Goal: Transaction & Acquisition: Purchase product/service

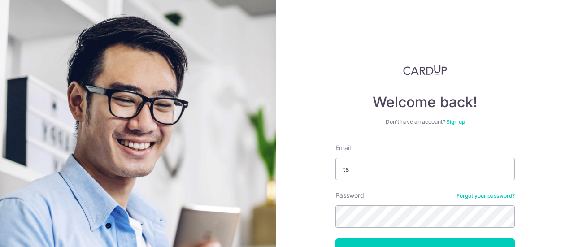
type input "t"
type input "[EMAIL_ADDRESS][DOMAIN_NAME]"
click at [335, 239] on button "Log in" at bounding box center [424, 250] width 179 height 22
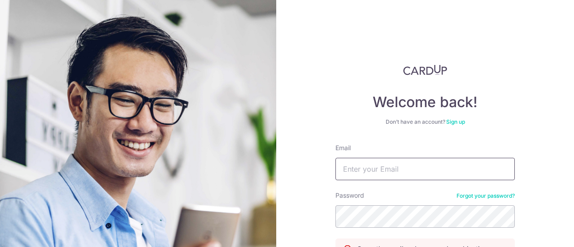
click at [379, 162] on input "Email" at bounding box center [424, 169] width 179 height 22
type input "s"
type input "[EMAIL_ADDRESS][DOMAIN_NAME]"
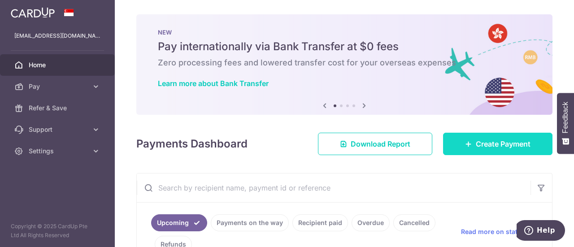
click at [456, 142] on link "Create Payment" at bounding box center [497, 144] width 109 height 22
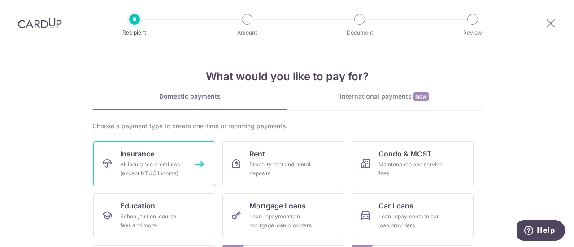
click at [189, 167] on link "Insurance All insurance premiums (except NTUC Income)" at bounding box center [154, 163] width 122 height 45
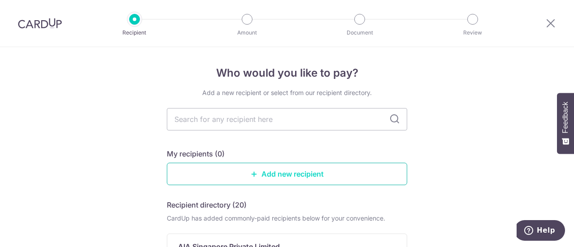
click at [281, 170] on link "Add new recipient" at bounding box center [287, 174] width 240 height 22
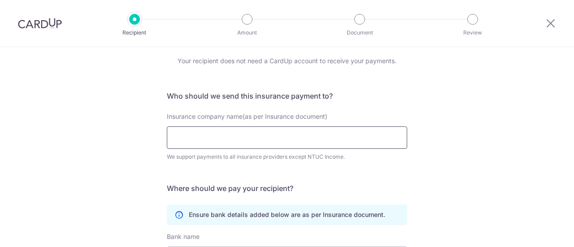
scroll to position [45, 0]
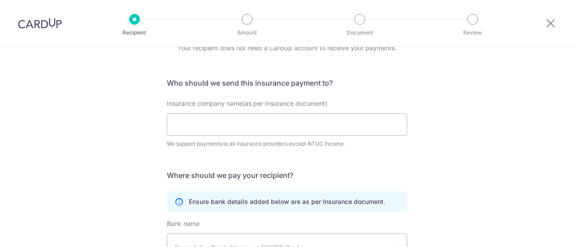
click at [130, 113] on div "Who would you like to pay? Your recipient does not need a CardUp account to rec…" at bounding box center [287, 198] width 574 height 392
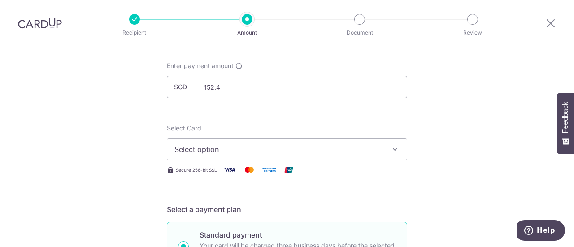
type input "152.40"
click at [225, 151] on span "Select option" at bounding box center [278, 149] width 209 height 11
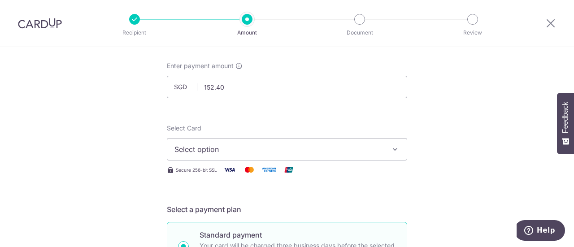
click at [195, 148] on span "Select option" at bounding box center [278, 149] width 209 height 11
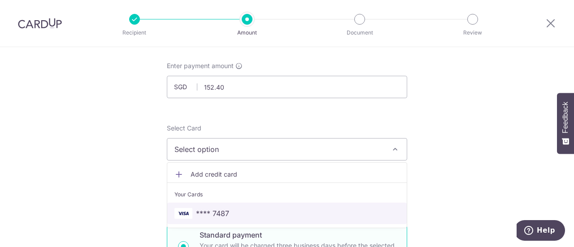
click at [207, 207] on link "**** 7487" at bounding box center [286, 214] width 239 height 22
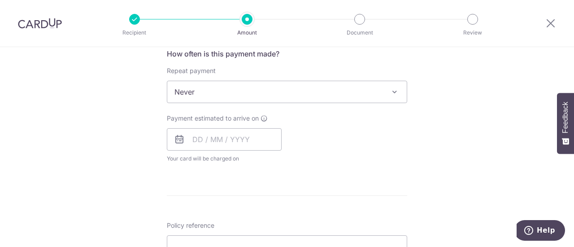
scroll to position [359, 0]
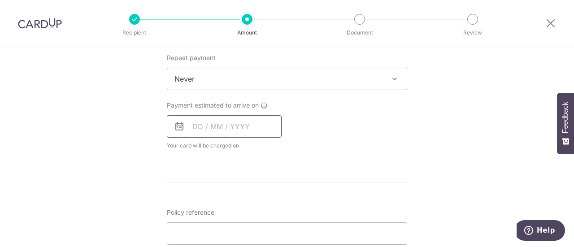
click at [200, 131] on input "text" at bounding box center [224, 126] width 115 height 22
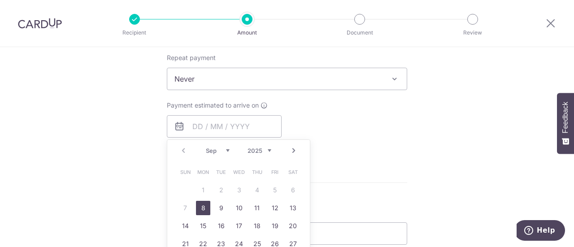
click at [202, 209] on link "8" at bounding box center [203, 208] width 14 height 14
type input "[DATE]"
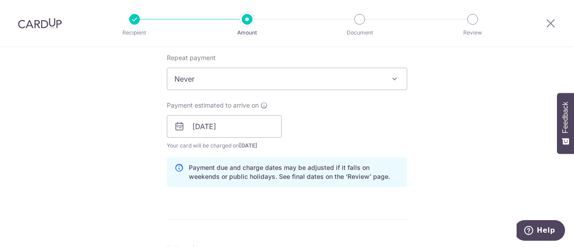
click at [118, 147] on div "Tell us more about your payment Enter payment amount SGD 152.40 152.40 Select C…" at bounding box center [287, 112] width 574 height 848
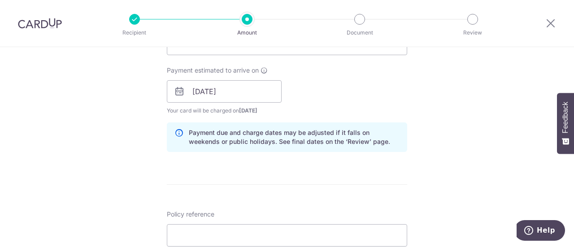
scroll to position [448, 0]
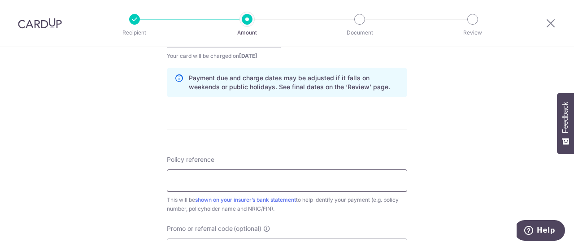
click at [205, 178] on input "Policy reference" at bounding box center [287, 180] width 240 height 22
paste input "P563845605"
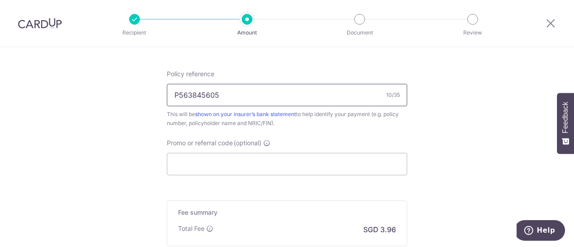
scroll to position [538, 0]
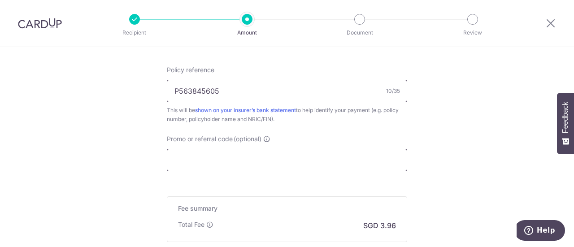
type input "P563845605"
click at [280, 154] on input "Promo or referral code (optional)" at bounding box center [287, 160] width 240 height 22
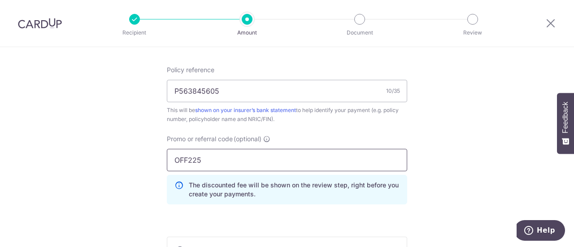
scroll to position [628, 0]
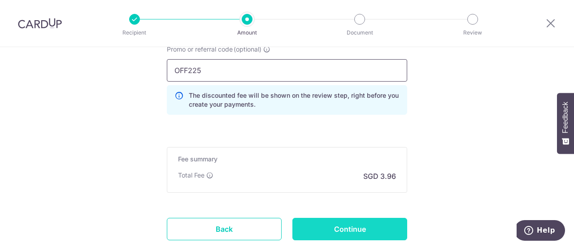
type input "OFF225"
click at [359, 232] on input "Continue" at bounding box center [349, 229] width 115 height 22
type input "Create Schedule"
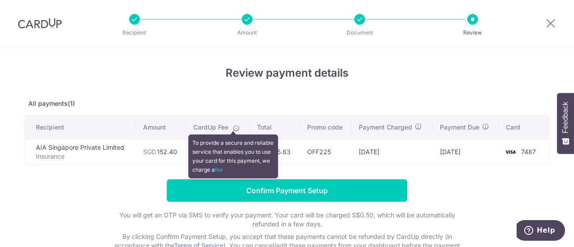
click at [235, 128] on icon at bounding box center [236, 128] width 7 height 7
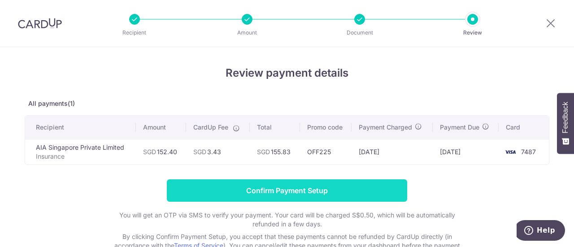
click at [254, 183] on input "Confirm Payment Setup" at bounding box center [287, 190] width 240 height 22
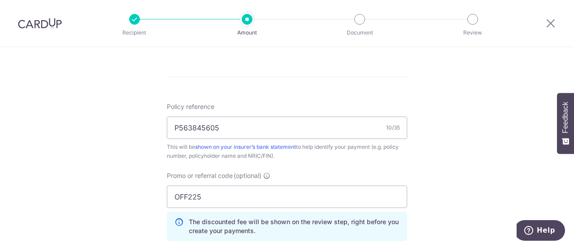
scroll to position [673, 0]
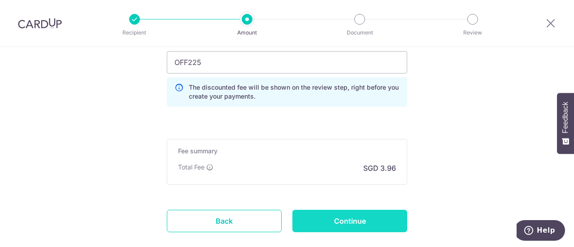
click at [319, 214] on input "Continue" at bounding box center [349, 221] width 115 height 22
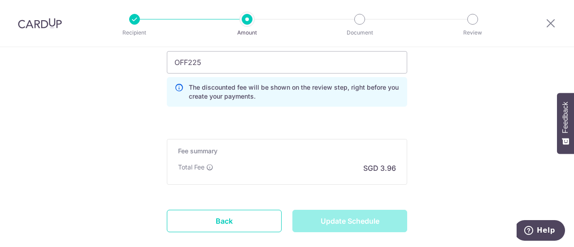
type input "Update Schedule"
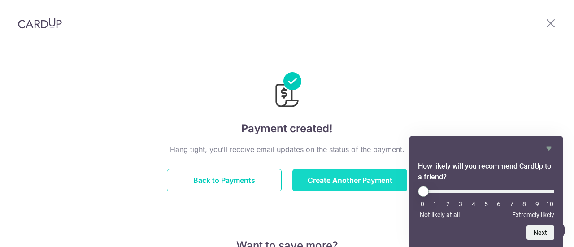
click at [353, 174] on button "Create Another Payment" at bounding box center [349, 180] width 115 height 22
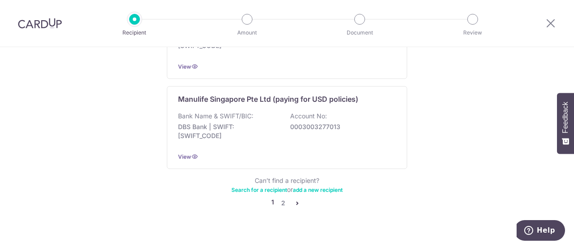
scroll to position [972, 0]
click at [280, 198] on link "2" at bounding box center [283, 203] width 11 height 11
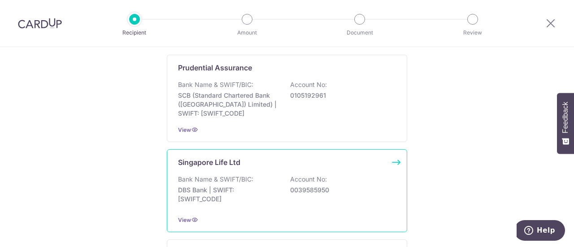
scroll to position [179, 0]
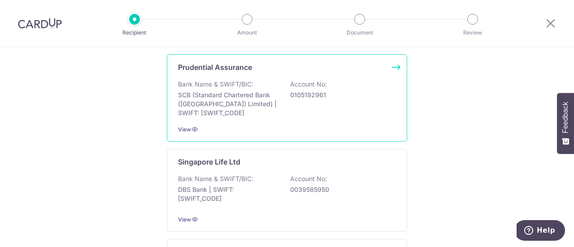
click at [279, 104] on div "Bank Name & SWIFT/BIC: SCB (Standard Chartered Bank (Singapore) Limited) | SWIF…" at bounding box center [287, 99] width 218 height 38
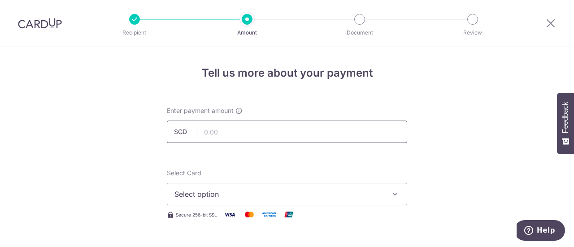
click at [246, 132] on input "text" at bounding box center [287, 132] width 240 height 22
click at [310, 134] on input "text" at bounding box center [287, 132] width 240 height 22
click at [269, 135] on input "text" at bounding box center [287, 132] width 240 height 22
paste input "59407059"
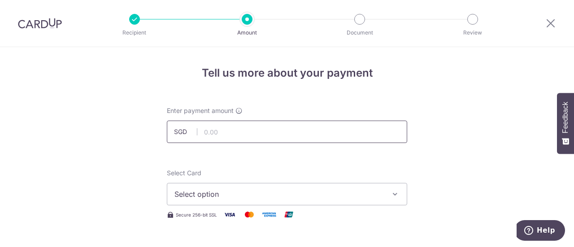
type input "59407059"
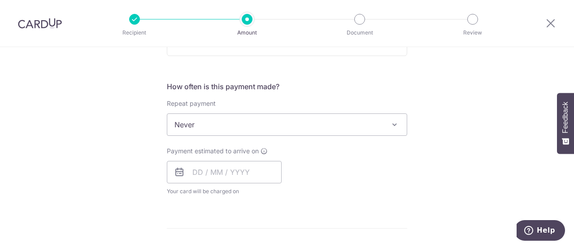
scroll to position [314, 0]
click at [222, 168] on input "text" at bounding box center [224, 171] width 115 height 22
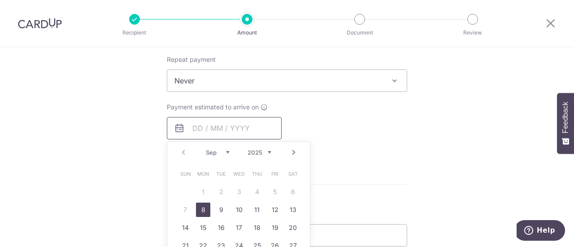
scroll to position [359, 0]
click at [204, 203] on link "8" at bounding box center [203, 208] width 14 height 14
type input "[DATE]"
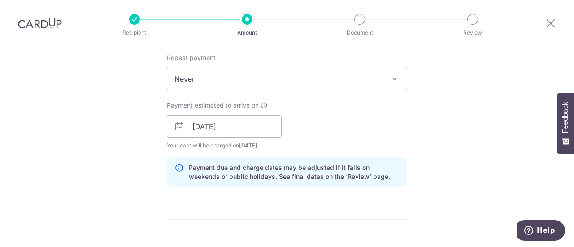
click at [356, 220] on form "Enter payment amount SGD Select Card Select option Add credit card Your Cards *…" at bounding box center [287, 121] width 240 height 747
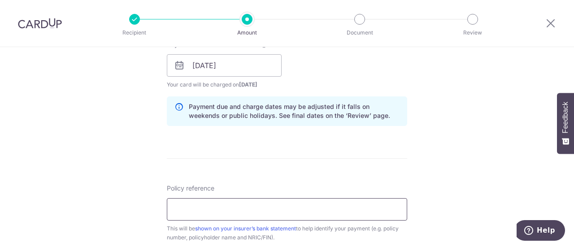
scroll to position [448, 0]
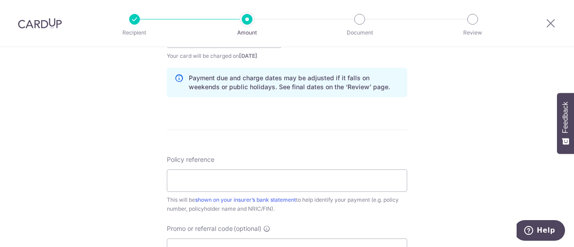
click at [300, 156] on div "Policy reference This will be shown on your insurer’s bank statement to help id…" at bounding box center [287, 184] width 240 height 58
click at [282, 180] on input "Policy reference" at bounding box center [287, 180] width 240 height 22
paste input "59407059"
type input "59407059"
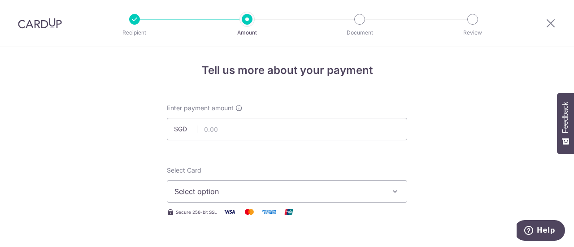
scroll to position [0, 0]
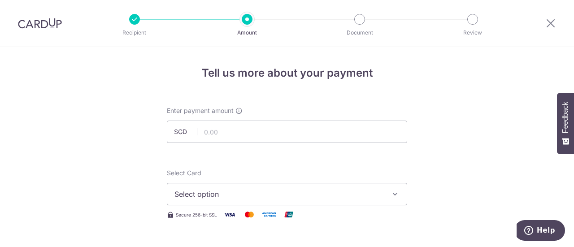
click at [270, 120] on div "Enter payment amount SGD" at bounding box center [287, 124] width 240 height 37
click at [276, 129] on input "text" at bounding box center [287, 132] width 240 height 22
paste input "1,736"
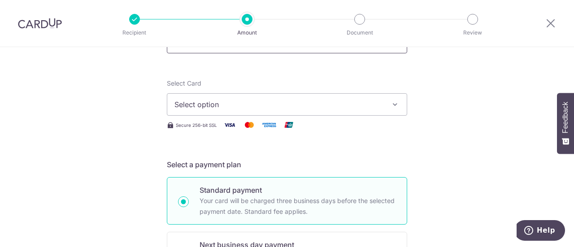
scroll to position [45, 0]
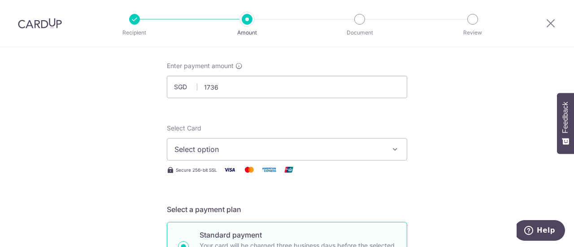
type input "1,736.00"
click at [295, 143] on button "Select option" at bounding box center [287, 149] width 240 height 22
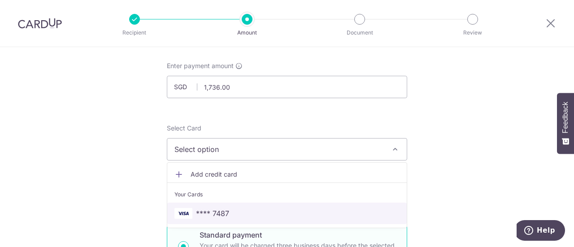
click at [278, 208] on span "**** 7487" at bounding box center [286, 213] width 225 height 11
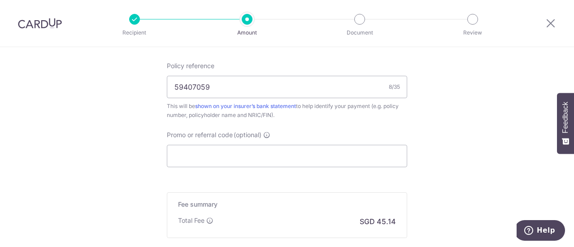
scroll to position [583, 0]
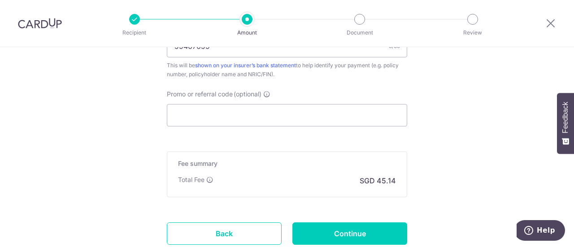
click at [325, 121] on input "Promo or referral code (optional)" at bounding box center [287, 115] width 240 height 22
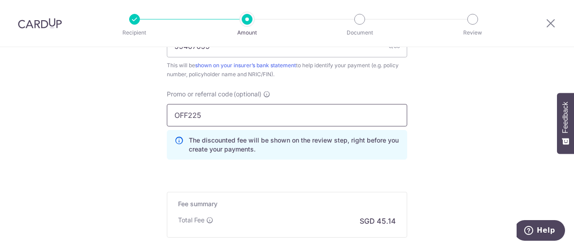
scroll to position [628, 0]
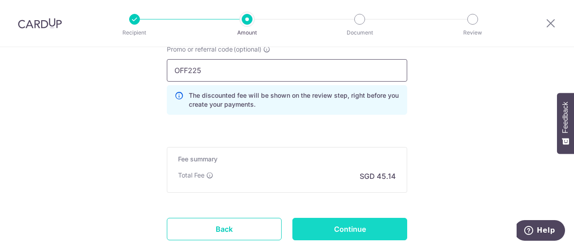
type input "OFF225"
click at [336, 229] on input "Continue" at bounding box center [349, 229] width 115 height 22
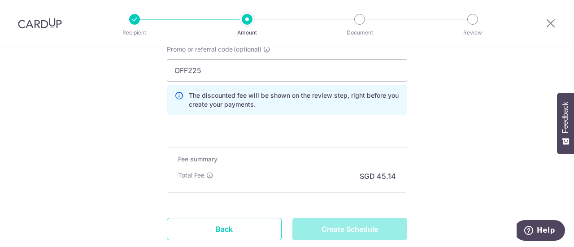
type input "Create Schedule"
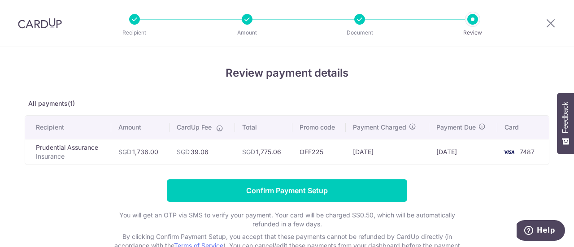
click at [425, 186] on form "Confirm Payment Setup You will get an OTP via SMS to verify your payment. Your …" at bounding box center [287, 227] width 525 height 96
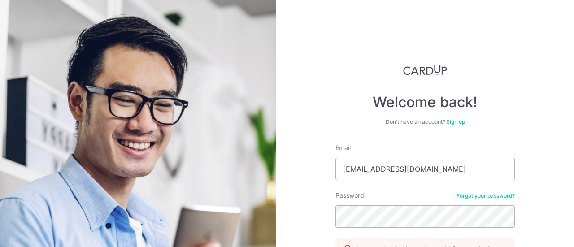
type input "[EMAIL_ADDRESS][DOMAIN_NAME]"
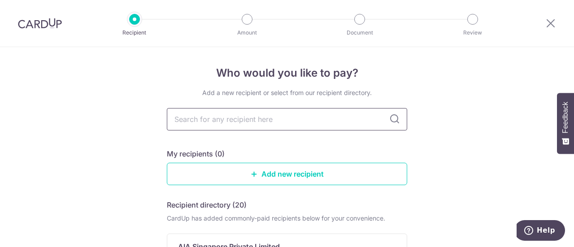
click at [254, 109] on input "text" at bounding box center [287, 119] width 240 height 22
click at [252, 121] on input "text" at bounding box center [287, 119] width 240 height 22
type input "r"
type input "pru"
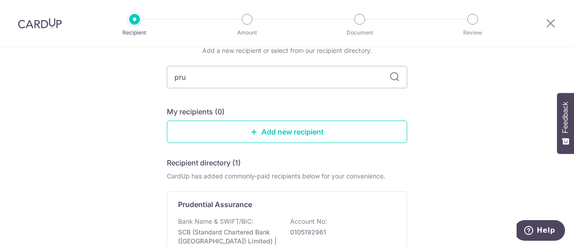
scroll to position [82, 0]
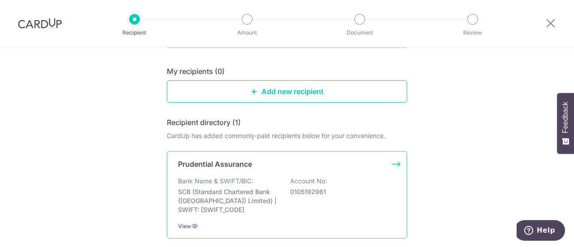
click at [246, 169] on p "Prudential Assurance" at bounding box center [215, 164] width 74 height 11
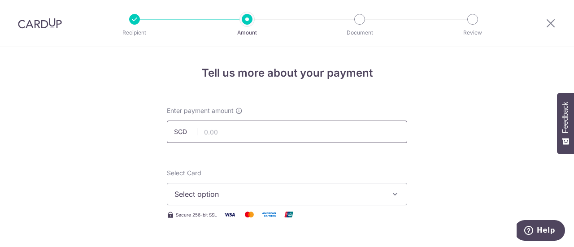
click at [220, 128] on input "text" at bounding box center [287, 132] width 240 height 22
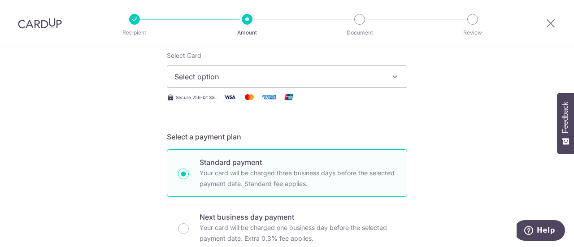
scroll to position [135, 0]
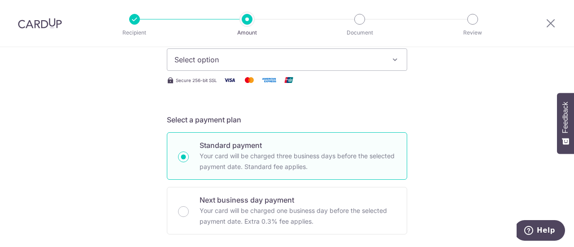
type input "172.00"
click at [240, 60] on span "Select option" at bounding box center [278, 59] width 209 height 11
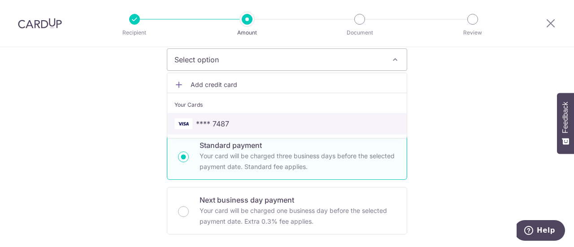
click at [227, 125] on span "**** 7487" at bounding box center [286, 123] width 225 height 11
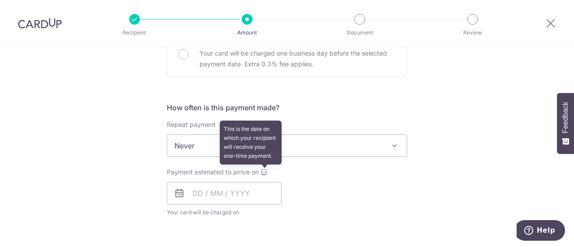
scroll to position [314, 0]
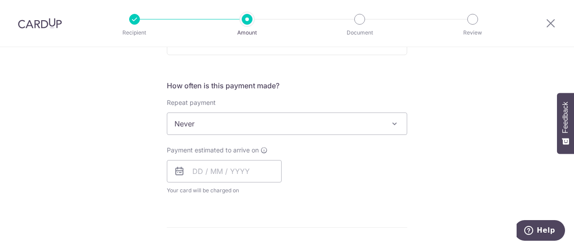
click at [211, 120] on span "Never" at bounding box center [286, 124] width 239 height 22
click at [209, 166] on input "text" at bounding box center [224, 171] width 115 height 22
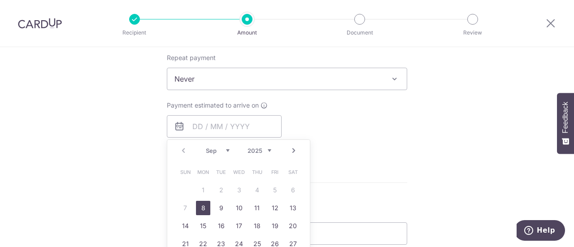
click at [202, 210] on link "8" at bounding box center [203, 208] width 14 height 14
type input "08/09/2025"
click at [146, 195] on div "Tell us more about your payment Enter payment amount SGD 172.00 172.00 Select C…" at bounding box center [287, 93] width 574 height 811
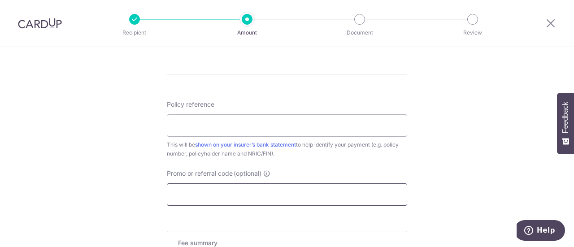
scroll to position [538, 0]
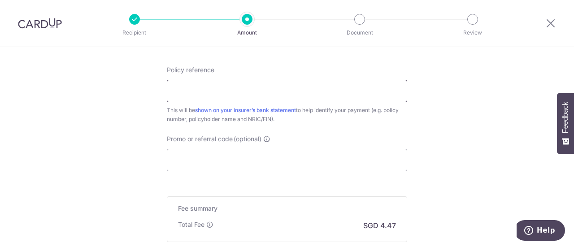
click at [227, 93] on input "Policy reference" at bounding box center [287, 91] width 240 height 22
paste input "59407041"
type input "59407041"
click at [240, 160] on input "Promo or referral code (optional)" at bounding box center [287, 160] width 240 height 22
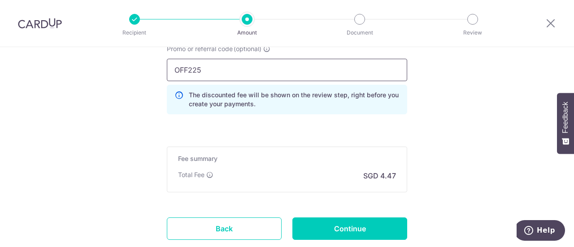
scroll to position [673, 0]
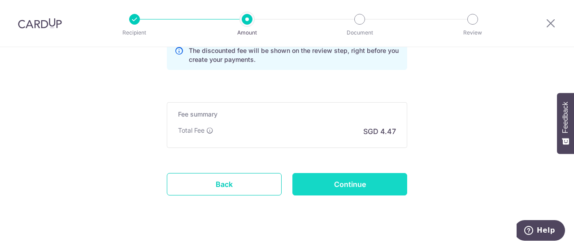
type input "OFF225"
click at [344, 174] on input "Continue" at bounding box center [349, 184] width 115 height 22
type input "Create Schedule"
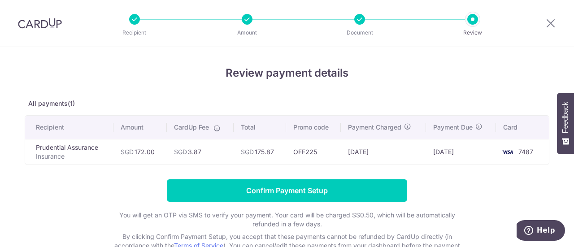
click at [430, 187] on form "Confirm Payment Setup You will get an OTP via SMS to verify your payment. Your …" at bounding box center [287, 227] width 525 height 96
click at [367, 184] on input "Confirm Payment Setup" at bounding box center [287, 190] width 240 height 22
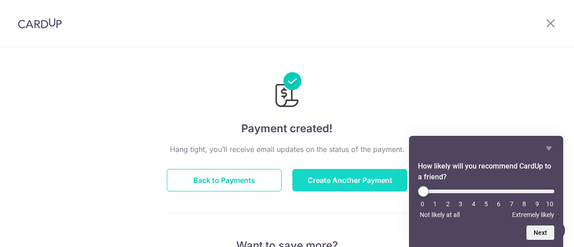
click at [331, 177] on button "Create Another Payment" at bounding box center [349, 180] width 115 height 22
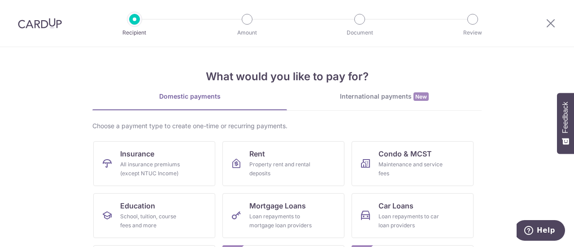
click at [556, 23] on div at bounding box center [550, 23] width 47 height 47
click at [536, 25] on div at bounding box center [550, 23] width 47 height 47
click at [543, 24] on div at bounding box center [550, 23] width 47 height 47
click at [549, 24] on icon at bounding box center [550, 22] width 11 height 11
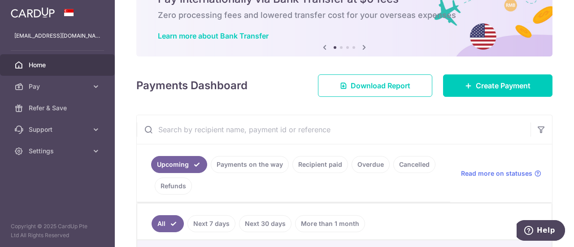
scroll to position [135, 0]
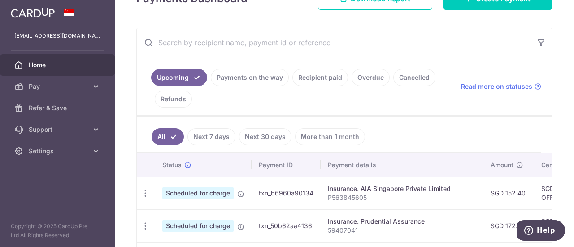
click at [322, 79] on link "Recipient paid" at bounding box center [320, 77] width 56 height 17
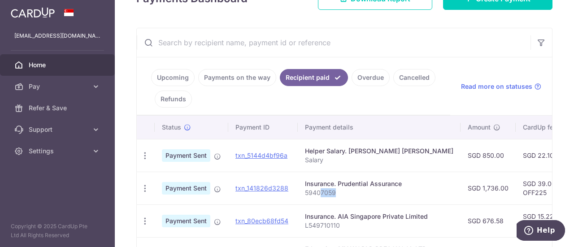
drag, startPoint x: 335, startPoint y: 190, endPoint x: 317, endPoint y: 191, distance: 17.9
click at [317, 191] on p "59407059" at bounding box center [379, 192] width 148 height 9
